Goal: Transaction & Acquisition: Subscribe to service/newsletter

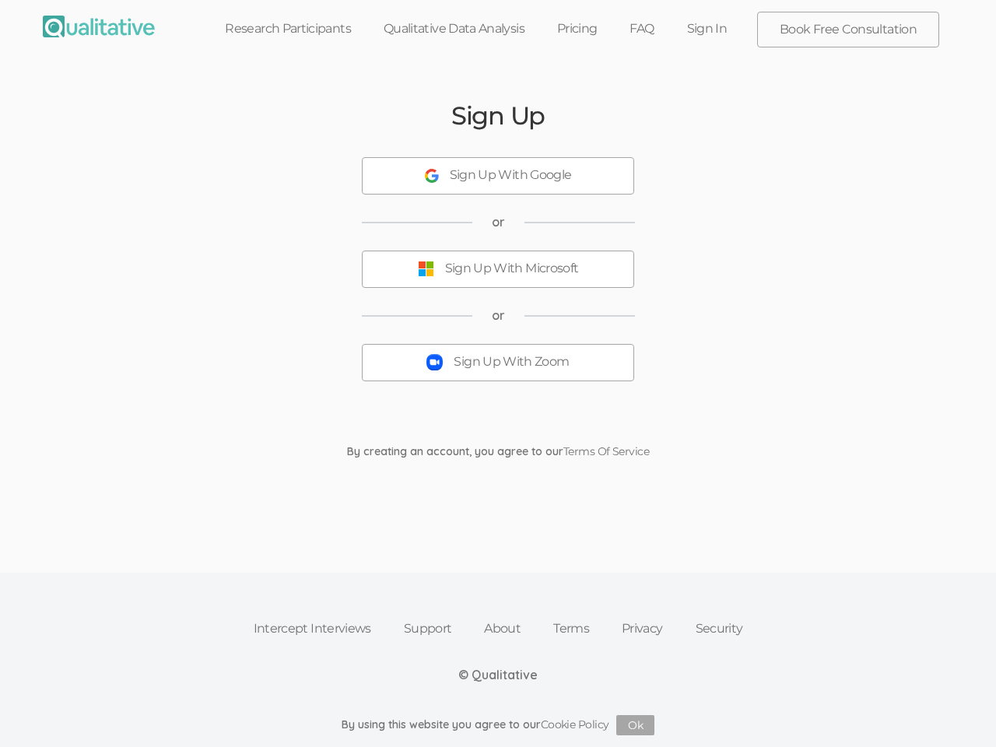
click at [498, 374] on button "Sign Up With Zoom" at bounding box center [498, 362] width 272 height 37
click at [498, 176] on div "Sign Up With Google" at bounding box center [511, 176] width 122 height 18
click at [498, 269] on div "Sign Up With Microsoft" at bounding box center [512, 269] width 134 height 18
